Goal: Information Seeking & Learning: Learn about a topic

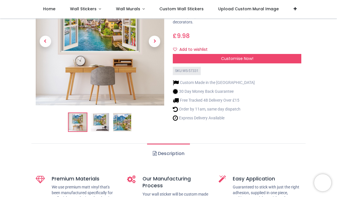
scroll to position [58, 0]
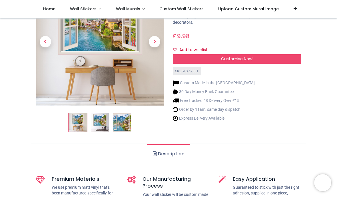
click at [124, 131] on img at bounding box center [122, 122] width 18 height 18
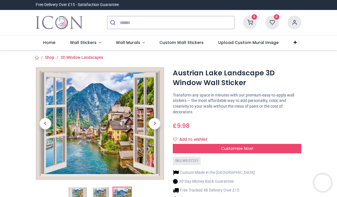
scroll to position [0, 0]
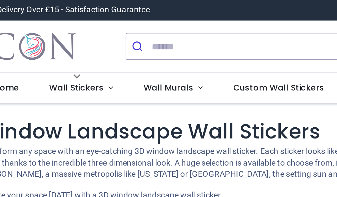
click at [116, 43] on span "Wall Murals" at bounding box center [128, 43] width 24 height 6
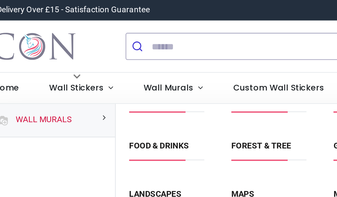
scroll to position [34, 0]
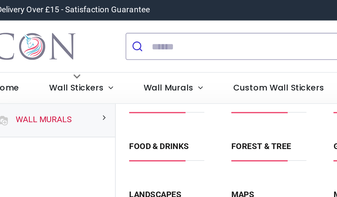
click at [152, 84] on div "Forest & Tree" at bounding box center [177, 74] width 50 height 23
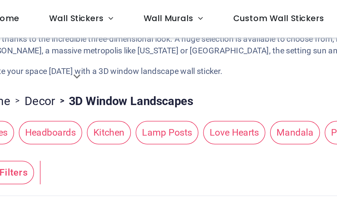
scroll to position [0, 444]
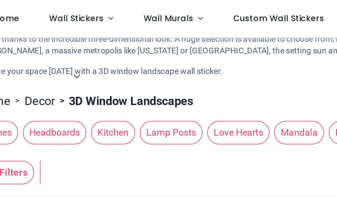
click at [90, 63] on span "Kitchen" at bounding box center [100, 64] width 21 height 11
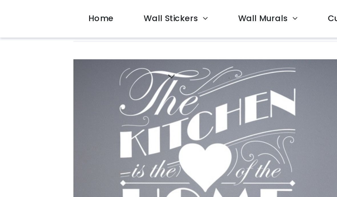
scroll to position [112, 0]
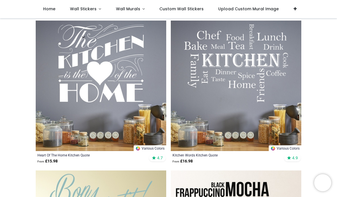
click at [267, 123] on img at bounding box center [236, 86] width 131 height 131
